Goal: Task Accomplishment & Management: Complete application form

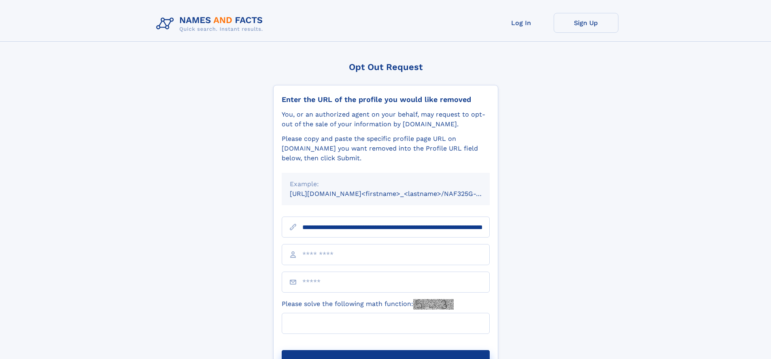
scroll to position [0, 79]
type input "**********"
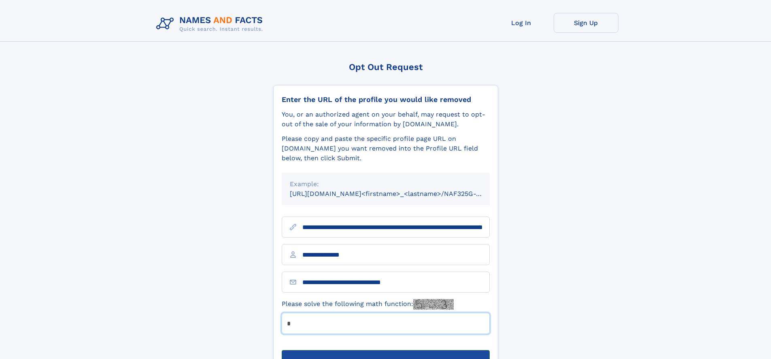
type input "*"
click at [385, 350] on button "Submit Opt Out Request" at bounding box center [386, 363] width 208 height 26
